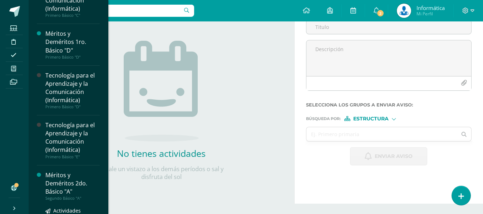
scroll to position [357, 0]
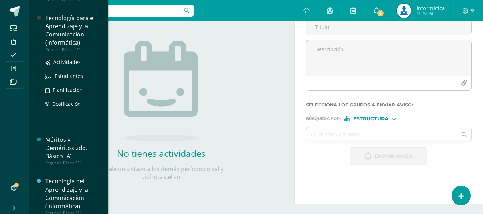
click at [67, 37] on div "Tecnología para el Aprendizaje y la Comunicación (Informática)" at bounding box center [72, 30] width 54 height 33
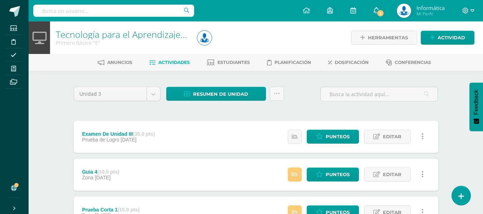
click at [381, 15] on span "2" at bounding box center [380, 13] width 8 height 8
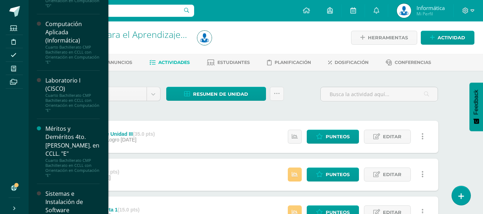
scroll to position [1671, 0]
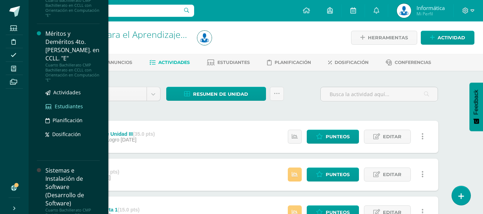
click at [74, 110] on span "Estudiantes" at bounding box center [69, 106] width 28 height 7
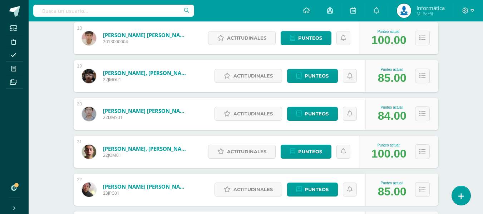
scroll to position [788, 0]
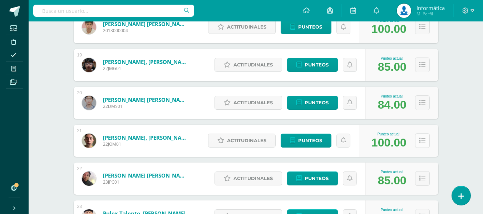
click at [424, 145] on button at bounding box center [422, 140] width 15 height 15
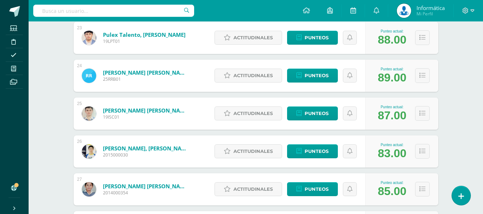
scroll to position [1324, 0]
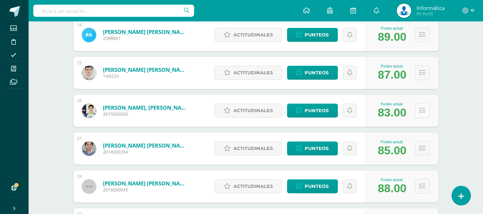
click at [424, 111] on icon at bounding box center [422, 111] width 6 height 6
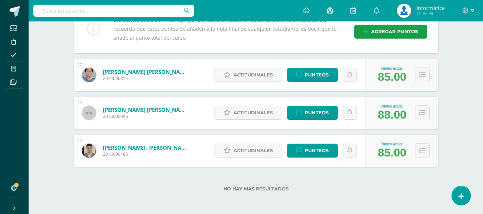
scroll to position [1831, 0]
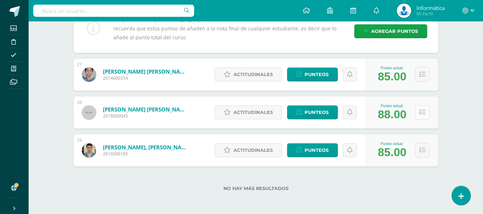
click at [422, 117] on button at bounding box center [422, 112] width 15 height 15
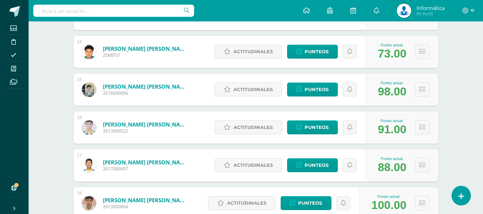
scroll to position [624, 0]
